Goal: Task Accomplishment & Management: Complete application form

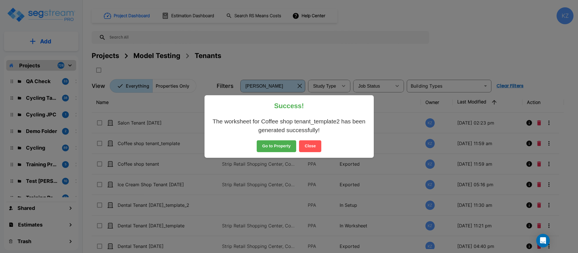
click at [313, 146] on button "Close" at bounding box center [310, 146] width 22 height 12
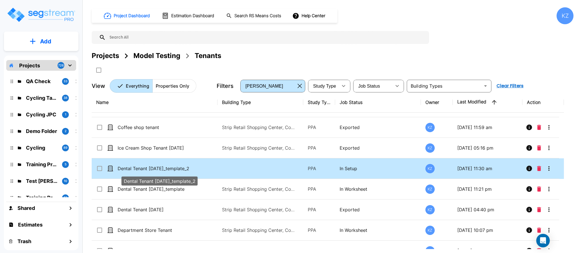
scroll to position [30, 0]
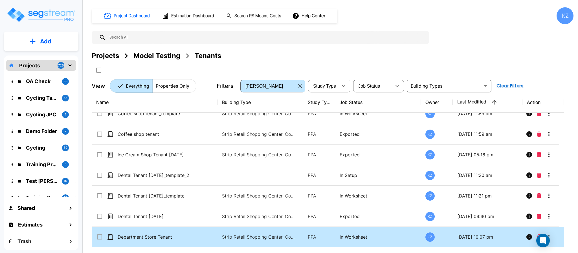
click at [269, 52] on div "Projects Model Testing Tenants" at bounding box center [333, 56] width 482 height 10
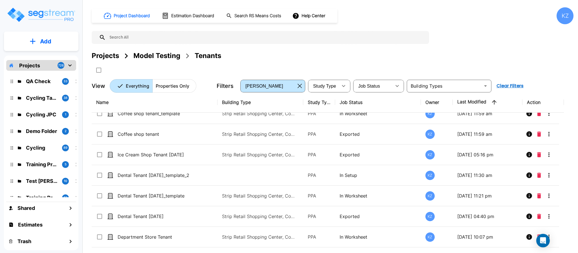
click at [491, 27] on div "Project Dashboard Estimation Dashboard Search RS Means Costs Help Center KZ Pro…" at bounding box center [333, 49] width 482 height 85
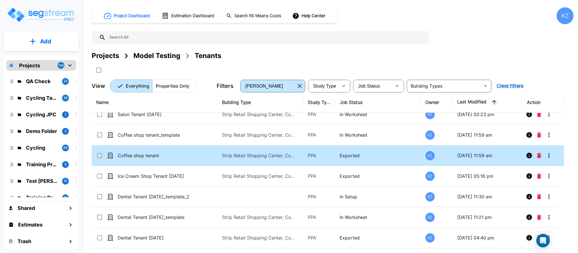
scroll to position [4, 0]
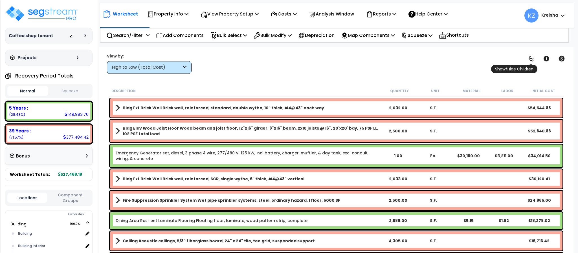
click at [532, 58] on icon at bounding box center [531, 58] width 7 height 7
click at [455, 62] on div "Clear Filters" at bounding box center [356, 63] width 315 height 21
click at [169, 68] on div "High to Low (Total Cost)" at bounding box center [147, 67] width 70 height 6
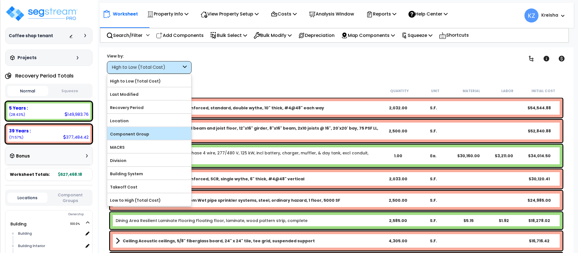
click at [135, 135] on label "Component Group" at bounding box center [149, 134] width 84 height 8
click at [0, 0] on input "Component Group" at bounding box center [0, 0] width 0 height 0
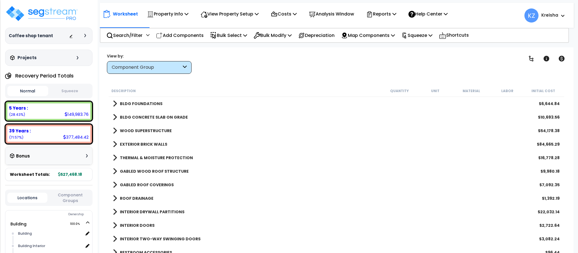
drag, startPoint x: 248, startPoint y: 64, endPoint x: 402, endPoint y: 69, distance: 154.1
click at [248, 64] on div "Clear Filters" at bounding box center [356, 63] width 315 height 21
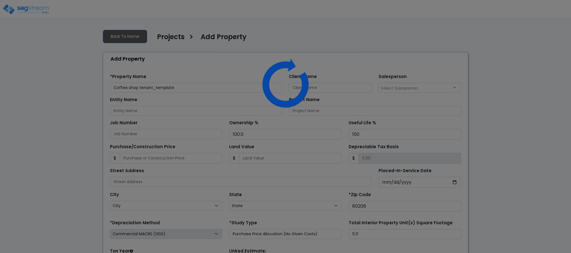
select select "2020"
select select "CO"
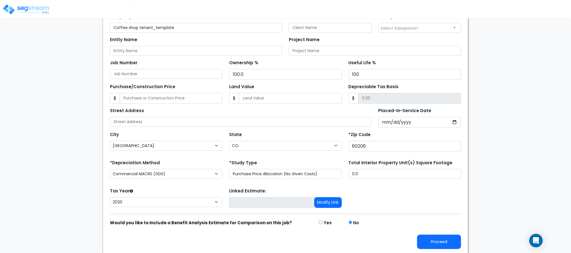
scroll to position [63, 0]
type input "Coffee shop tenant_template2"
click at [435, 244] on button "Proceed" at bounding box center [439, 241] width 44 height 14
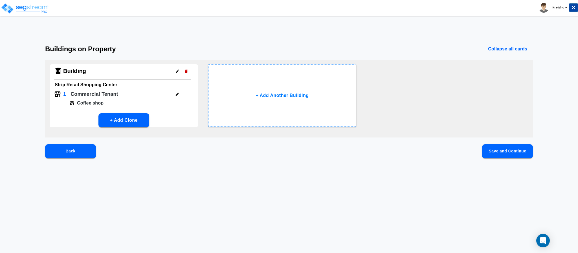
click at [515, 152] on button "Save and Continue" at bounding box center [507, 151] width 51 height 14
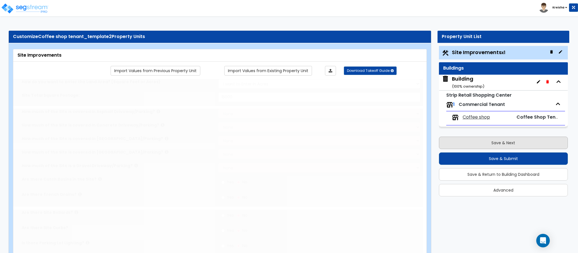
select select "2"
type input "15000"
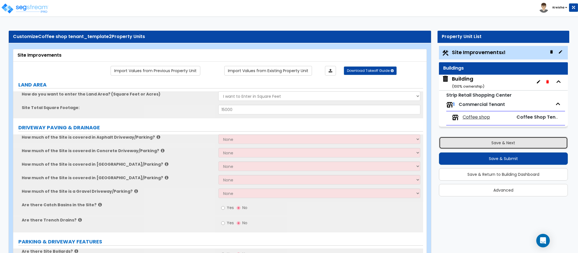
click at [460, 146] on button "Save & Next" at bounding box center [503, 143] width 129 height 12
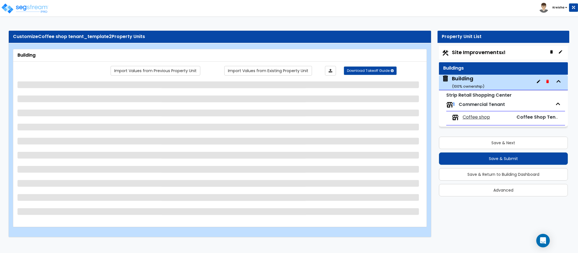
select select "2"
select select "5"
select select "1"
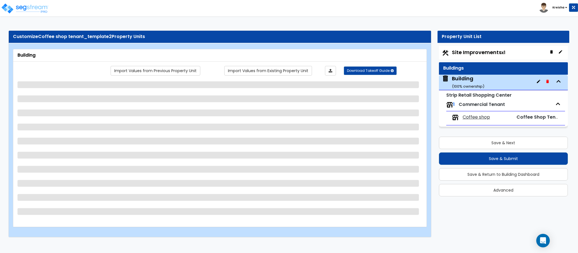
select select "1"
select select "2"
select select "1"
select select "3"
select select "2"
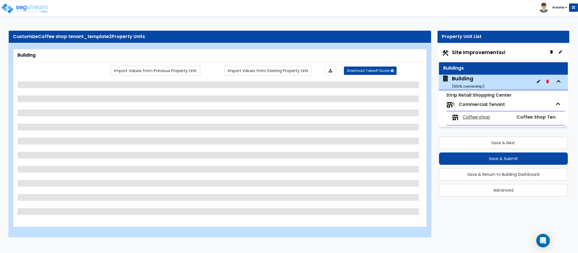
select select "2"
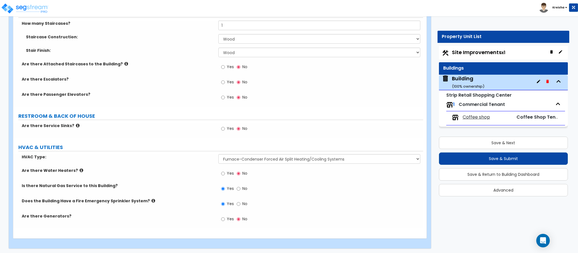
scroll to position [653, 0]
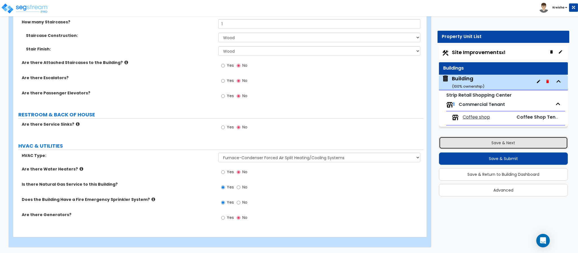
click at [444, 147] on button "Save & Next" at bounding box center [503, 143] width 129 height 12
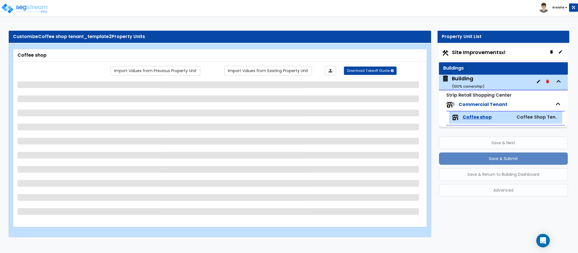
scroll to position [0, 0]
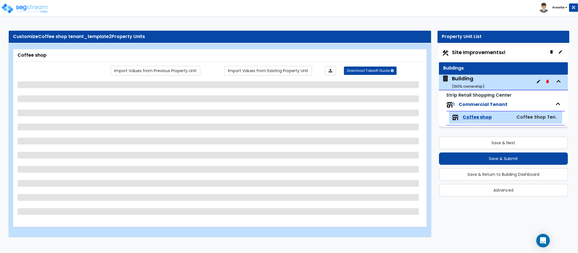
select select "4"
select select "1"
select select "3"
select select "2"
select select "1"
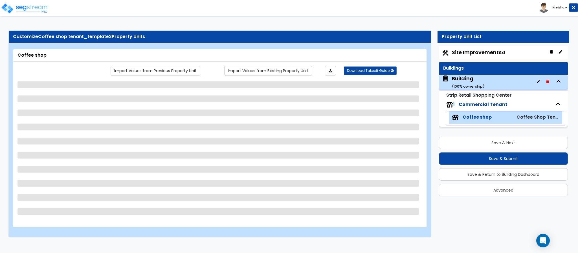
select select "2"
select select "1"
select select "2"
select select "4"
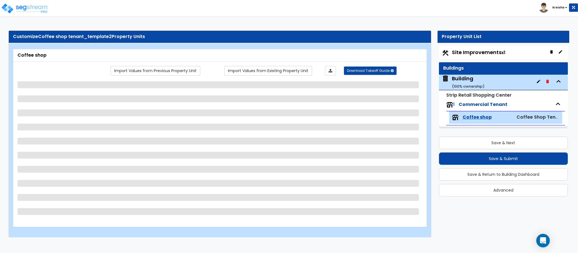
select select "2"
select select "6"
select select "2"
select select "1"
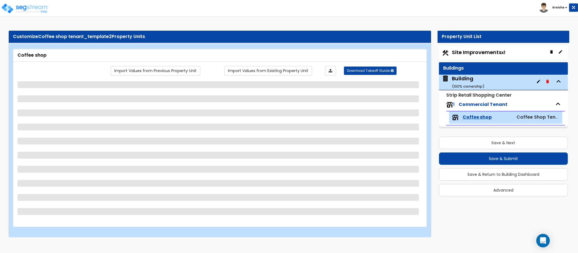
select select "1"
select select "7"
select select "1"
select select "2"
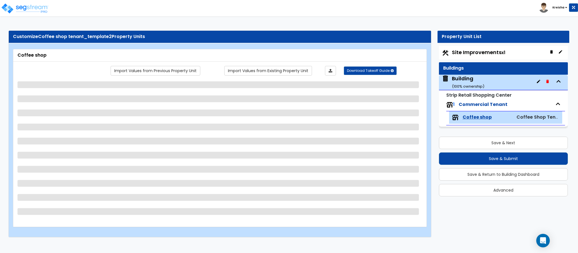
select select "1"
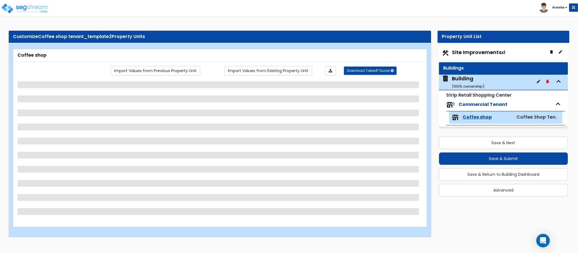
select select "1"
select select "2"
select select "1"
select select "5"
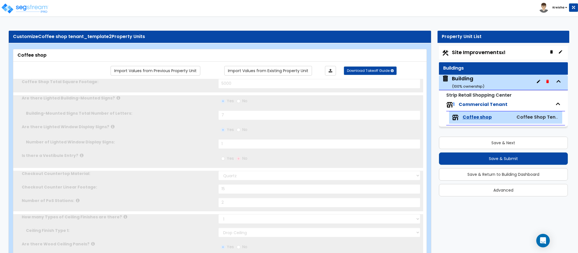
select select "1"
type input "40"
select select "3"
radio input "true"
select select "2"
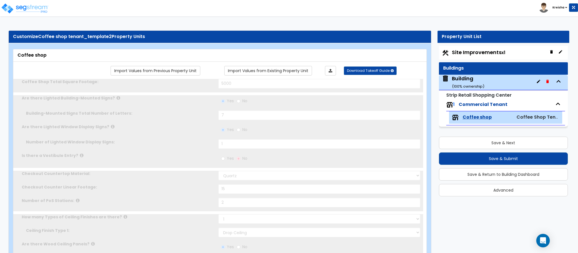
select select "1"
type input "70"
radio input "true"
select select "1"
type input "30"
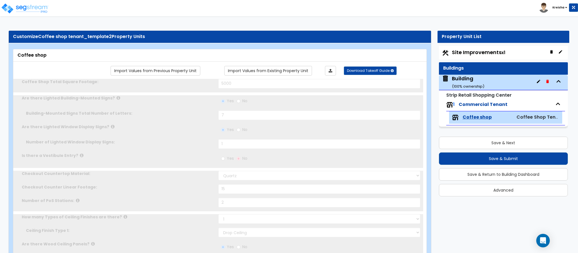
radio input "true"
select select "1"
type input "38"
radio input "true"
type input "8"
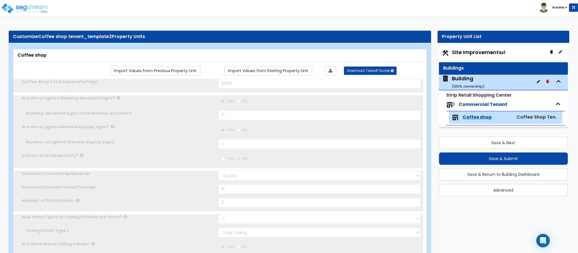
type input "2"
type input "4"
radio input "true"
type input "1"
type input "80"
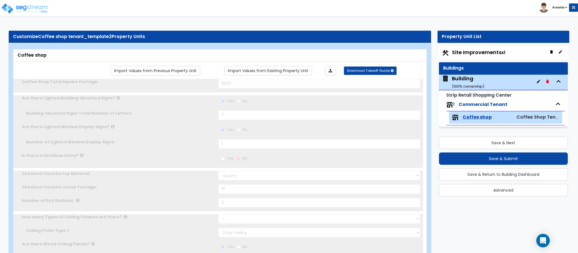
select select "7"
type input "5"
type input "1"
select select "1"
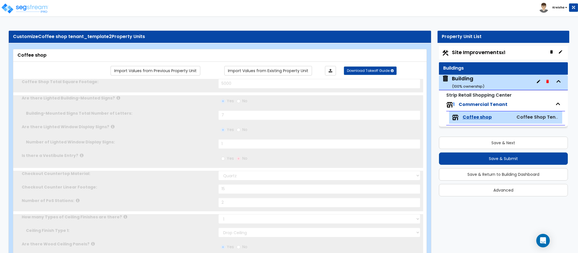
select select "1"
type input "1"
radio input "true"
select select "2"
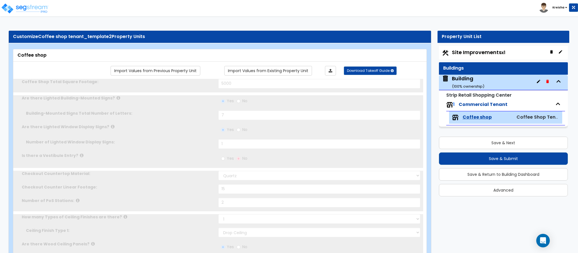
type input "1"
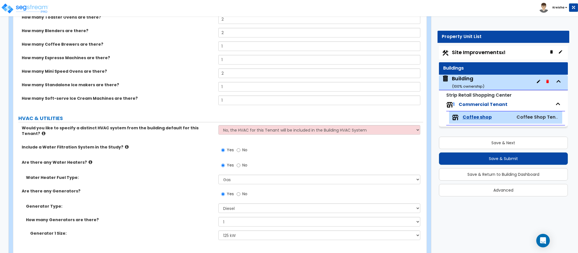
scroll to position [2040, 0]
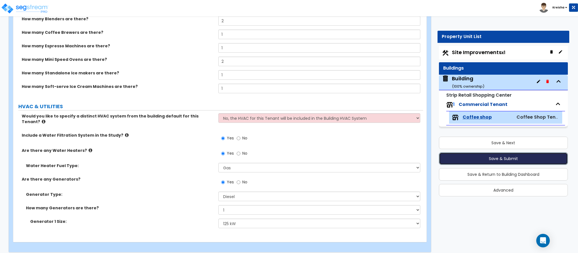
click at [461, 160] on button "Save & Submit" at bounding box center [503, 159] width 129 height 12
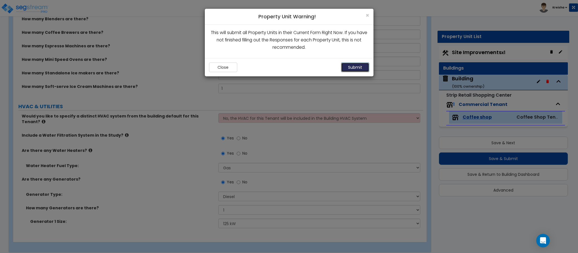
click at [359, 69] on button "Submit" at bounding box center [355, 68] width 28 height 10
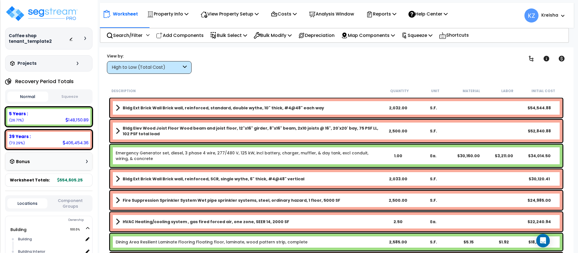
click at [173, 65] on div "High to Low (Total Cost)" at bounding box center [147, 67] width 70 height 6
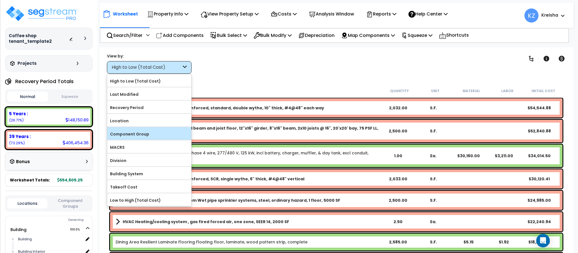
click at [148, 134] on label "Component Group" at bounding box center [149, 134] width 84 height 8
click at [0, 0] on input "Component Group" at bounding box center [0, 0] width 0 height 0
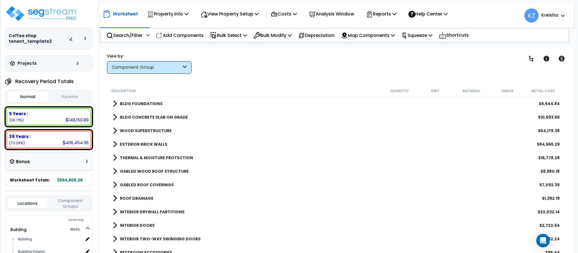
click at [74, 202] on button "Component Groups" at bounding box center [70, 204] width 40 height 12
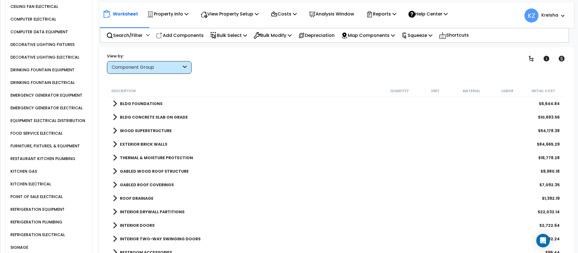
scroll to position [585, 0]
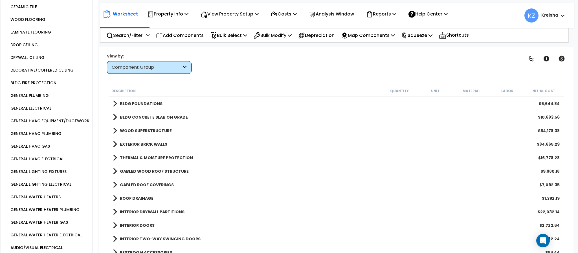
click at [65, 121] on div "GENERAL HVAC EQUIPMENT/DUCTWORK" at bounding box center [50, 121] width 83 height 13
click at [64, 124] on div "GENERAL HVAC EQUIPMENT/DUCTWORK" at bounding box center [49, 121] width 80 height 7
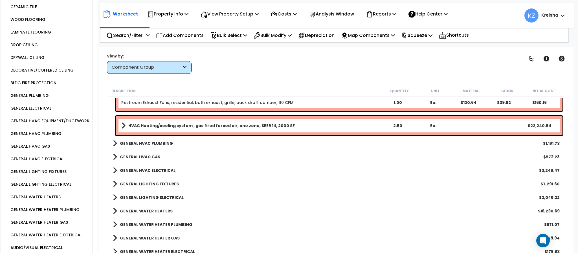
scroll to position [508, 0]
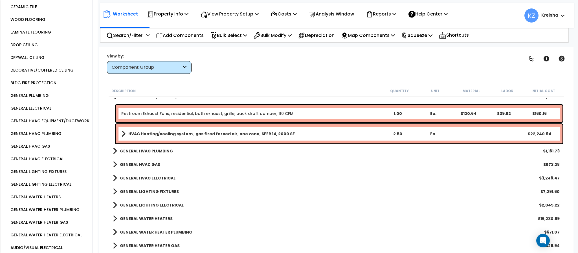
click at [155, 152] on b "GENERAL HVAC PLUMBING" at bounding box center [146, 151] width 53 height 6
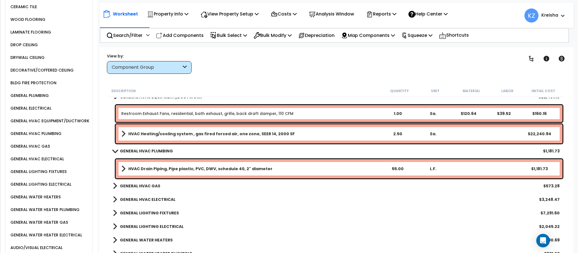
click at [145, 181] on div "GENERAL HVAC GAS $573.28" at bounding box center [336, 186] width 452 height 14
click at [149, 184] on b "GENERAL HVAC GAS" at bounding box center [140, 186] width 40 height 6
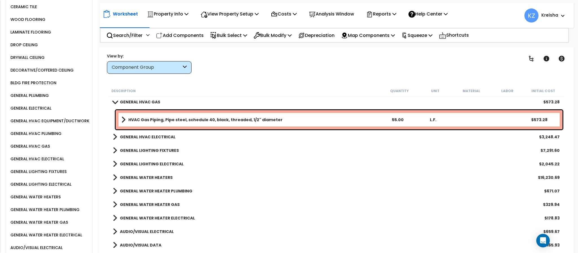
scroll to position [677, 0]
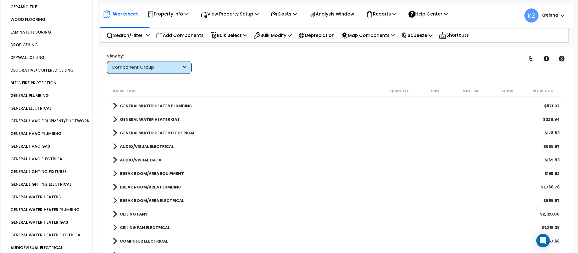
click at [473, 56] on div "Clear Filters" at bounding box center [356, 63] width 315 height 21
drag, startPoint x: 343, startPoint y: 69, endPoint x: 443, endPoint y: 69, distance: 100.7
click at [343, 70] on div "Clear Filters" at bounding box center [356, 63] width 315 height 21
click at [532, 58] on icon at bounding box center [531, 58] width 7 height 7
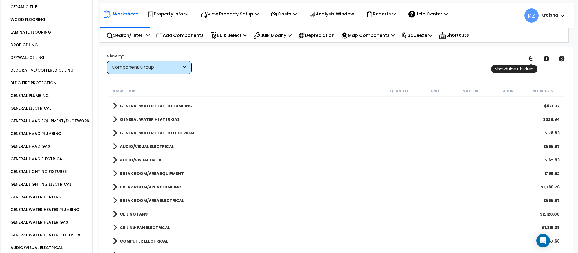
click at [532, 58] on icon at bounding box center [531, 58] width 7 height 7
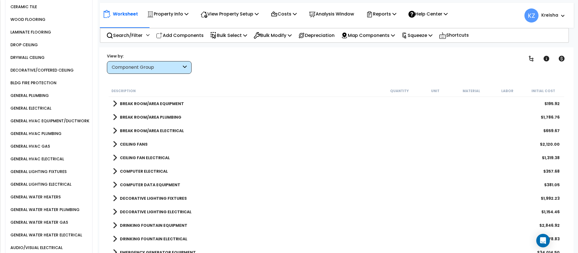
click at [277, 68] on div "Clear Filters" at bounding box center [356, 63] width 315 height 21
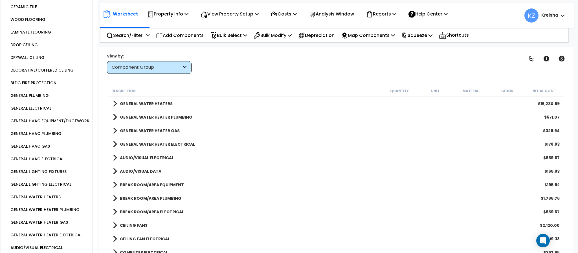
scroll to position [564, 0]
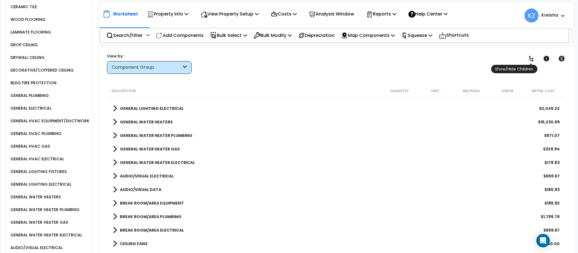
click at [529, 60] on icon at bounding box center [531, 58] width 7 height 7
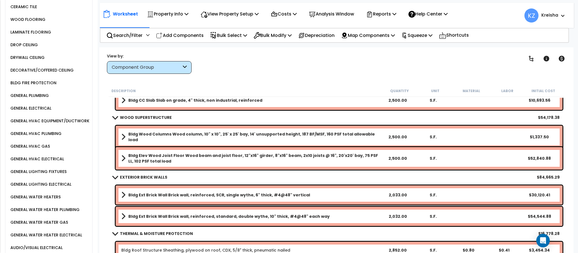
scroll to position [0, 0]
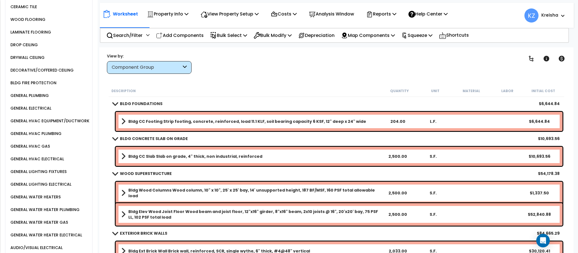
click at [274, 69] on div "Clear Filters" at bounding box center [356, 63] width 315 height 21
click at [278, 76] on div "Worksheet Property Info Property Setup Add Property Unit Template property Clon…" at bounding box center [336, 173] width 474 height 253
click at [358, 71] on div "Clear Filters" at bounding box center [356, 63] width 315 height 21
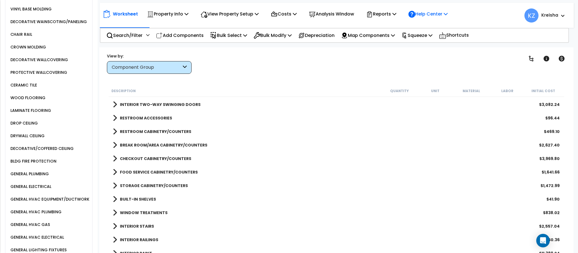
scroll to position [16, 0]
drag, startPoint x: 529, startPoint y: 59, endPoint x: 397, endPoint y: 70, distance: 132.4
click at [529, 59] on icon at bounding box center [531, 58] width 7 height 7
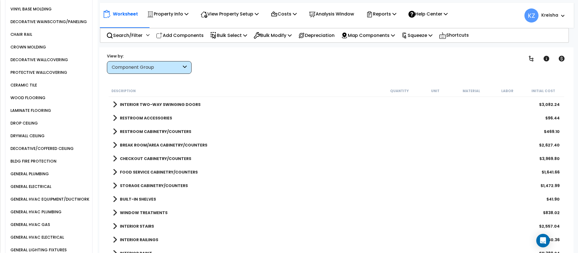
click at [397, 69] on div "Clear Filters" at bounding box center [356, 63] width 315 height 21
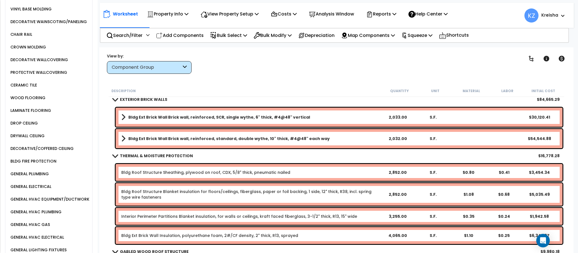
click at [271, 60] on div "Clear Filters" at bounding box center [356, 63] width 315 height 21
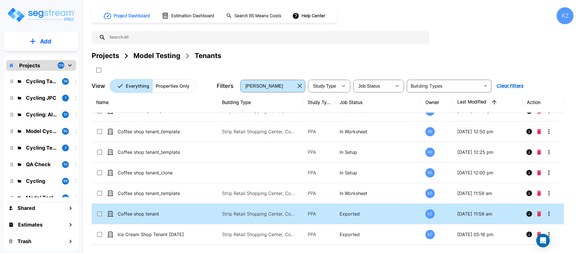
scroll to position [33, 0]
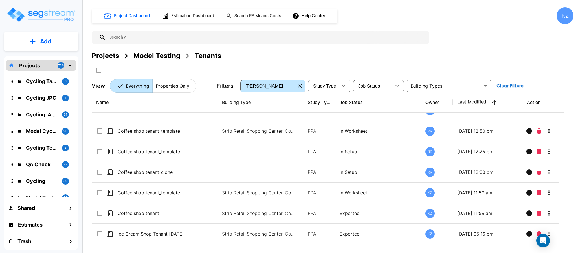
click at [227, 4] on div "Project Dashboard Estimation Dashboard Search RS Means Costs Help Center KZ Pro…" at bounding box center [332, 126] width 491 height 253
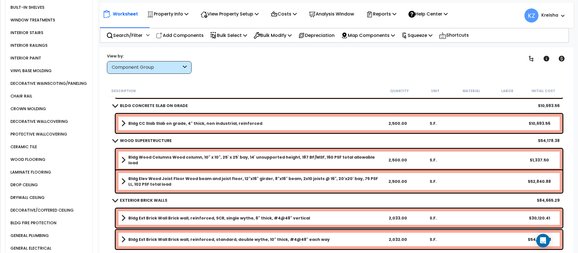
scroll to position [43, 0]
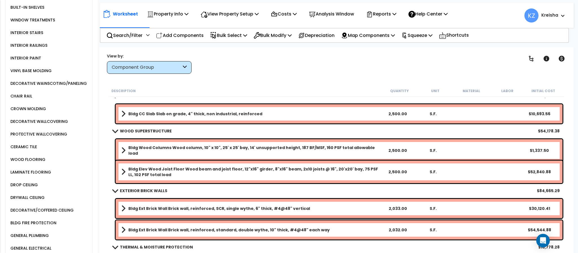
click at [415, 56] on div "Clear Filters" at bounding box center [356, 63] width 315 height 21
click at [231, 64] on div "Clear Filters" at bounding box center [356, 63] width 315 height 21
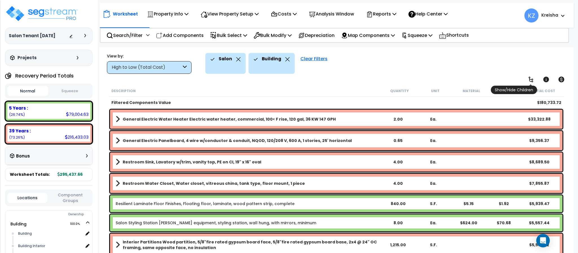
click at [534, 76] on link at bounding box center [531, 79] width 12 height 12
drag, startPoint x: 534, startPoint y: 76, endPoint x: 233, endPoint y: 81, distance: 301.5
click at [534, 76] on link at bounding box center [531, 79] width 12 height 12
click at [157, 61] on div "High to Low (Total Cost)" at bounding box center [149, 67] width 85 height 13
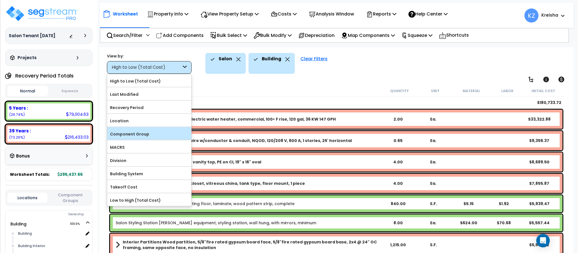
click at [140, 136] on label "Component Group" at bounding box center [149, 134] width 84 height 8
click at [0, 0] on input "Component Group" at bounding box center [0, 0] width 0 height 0
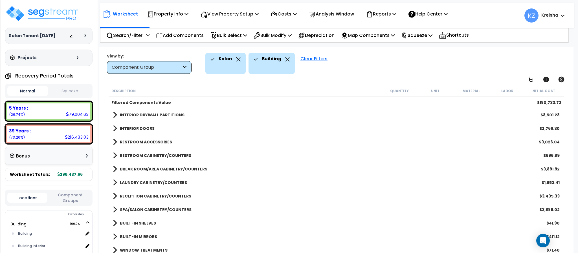
drag, startPoint x: 376, startPoint y: 81, endPoint x: 543, endPoint y: 74, distance: 166.2
click at [377, 81] on div "Worksheet Property Info Property Setup Add Property Unit Template property Clon…" at bounding box center [336, 173] width 474 height 253
click at [530, 81] on icon at bounding box center [530, 79] width 7 height 7
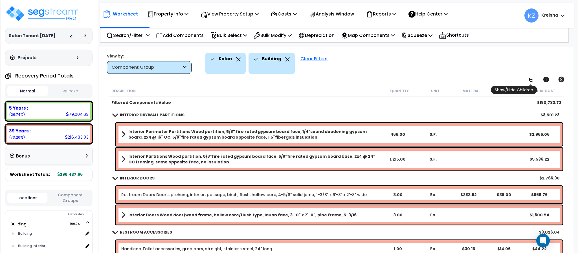
click at [530, 80] on icon at bounding box center [530, 79] width 7 height 7
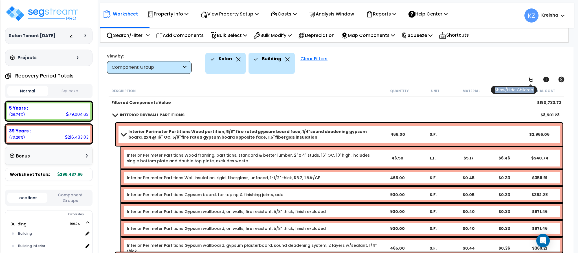
click at [530, 80] on icon at bounding box center [530, 79] width 7 height 7
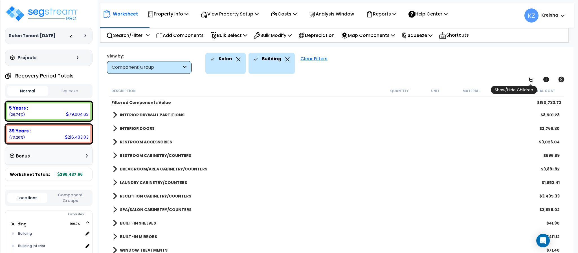
click at [534, 81] on link at bounding box center [531, 79] width 12 height 12
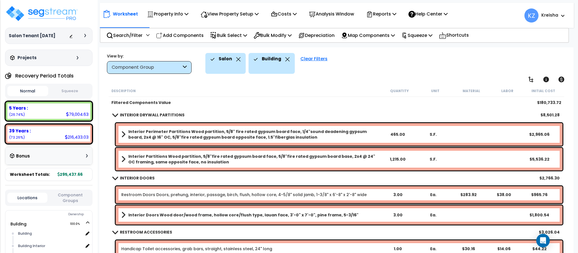
click at [477, 69] on div "Salon Building Clear Filters" at bounding box center [386, 63] width 362 height 21
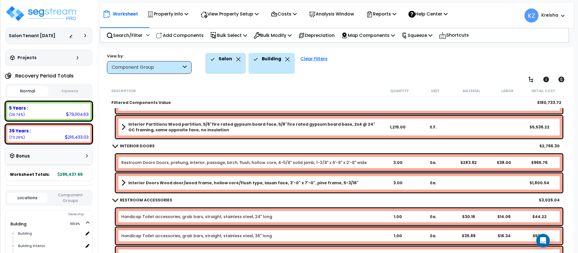
scroll to position [85, 0]
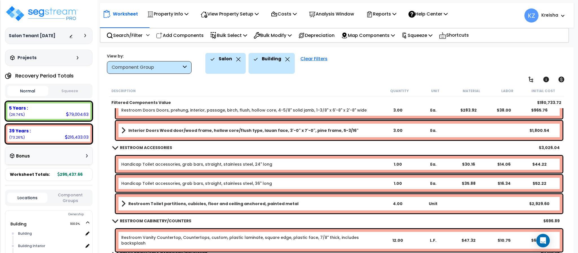
click at [504, 52] on div "Worksheet Property Info Property Setup Add Property Unit Template property Clon…" at bounding box center [336, 173] width 474 height 253
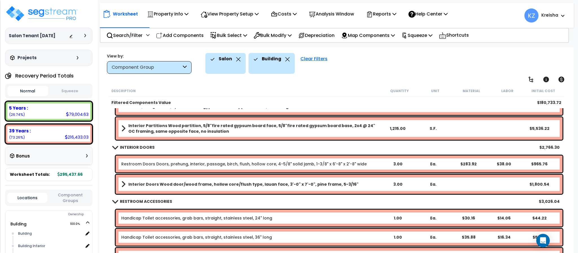
scroll to position [0, 0]
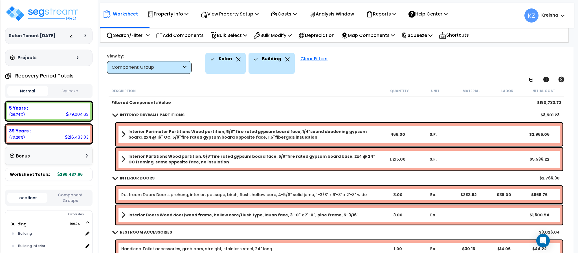
click at [389, 78] on div "Worksheet Property Info Property Setup Add Property Unit Template property Clon…" at bounding box center [336, 173] width 474 height 253
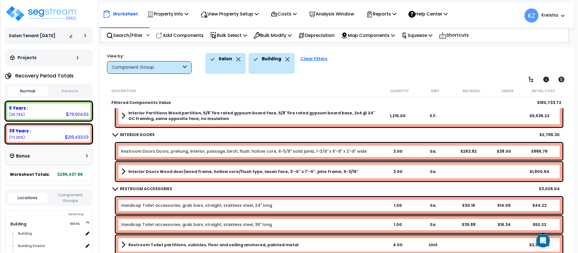
scroll to position [50, 0]
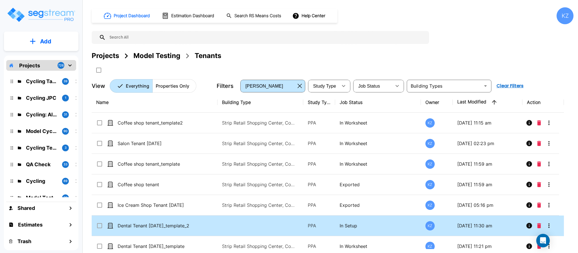
scroll to position [17, 0]
